Goal: Task Accomplishment & Management: Manage account settings

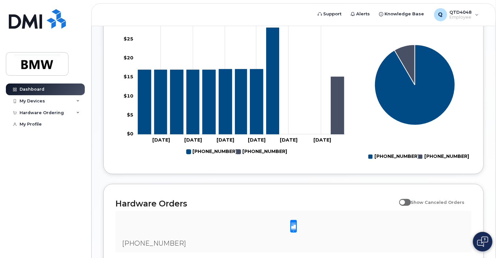
scroll to position [253, 0]
click at [56, 103] on div "My Devices" at bounding box center [45, 101] width 79 height 12
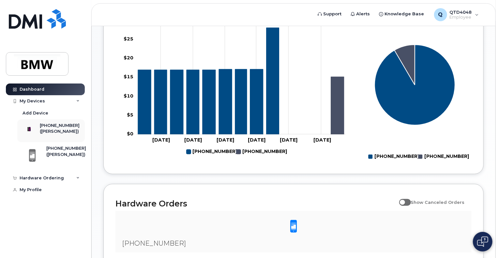
scroll to position [275, 0]
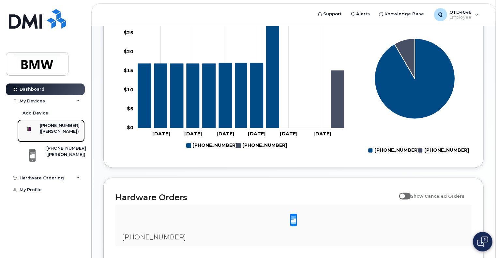
click at [57, 134] on div "([PERSON_NAME])" at bounding box center [60, 132] width 40 height 6
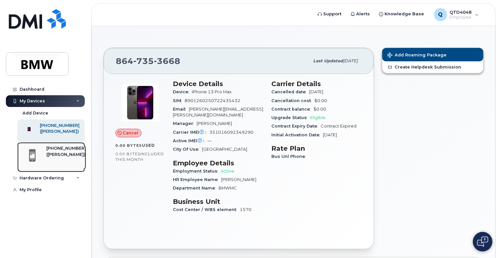
click at [35, 158] on span at bounding box center [32, 156] width 13 height 14
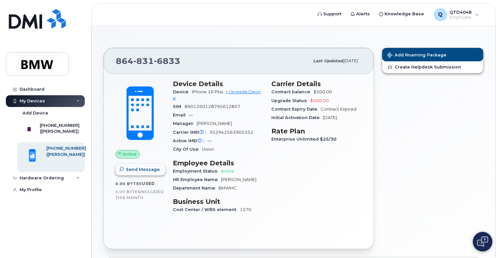
click at [143, 167] on span "Send Message" at bounding box center [143, 169] width 34 height 6
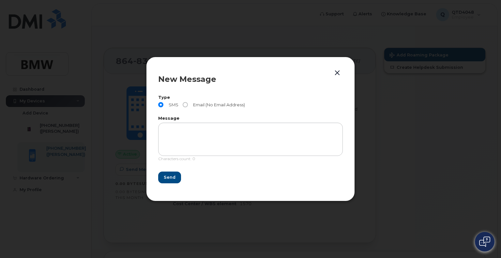
click at [340, 72] on button "button" at bounding box center [337, 72] width 10 height 9
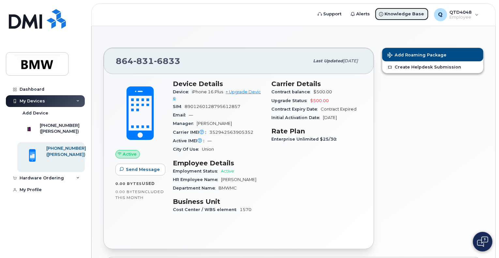
click at [402, 16] on span "Knowledge Base" at bounding box center [404, 14] width 39 height 7
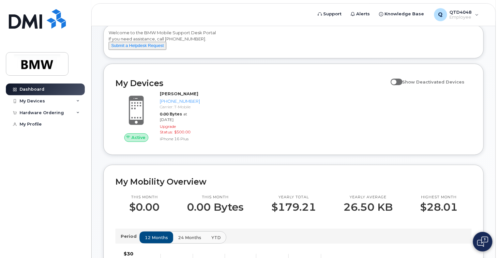
scroll to position [113, 0]
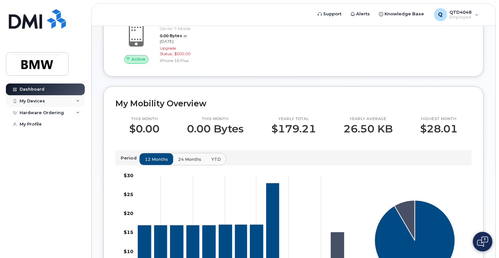
click at [53, 99] on div "My Devices" at bounding box center [45, 101] width 79 height 12
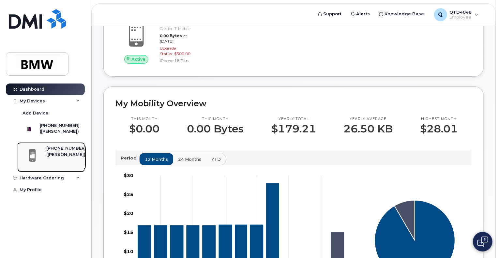
click at [55, 158] on div "([PERSON_NAME])" at bounding box center [66, 155] width 40 height 6
